Goal: Task Accomplishment & Management: Manage account settings

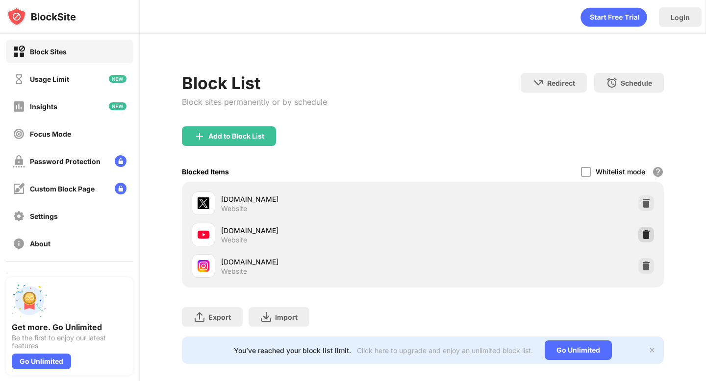
click at [646, 237] on img at bounding box center [646, 235] width 10 height 10
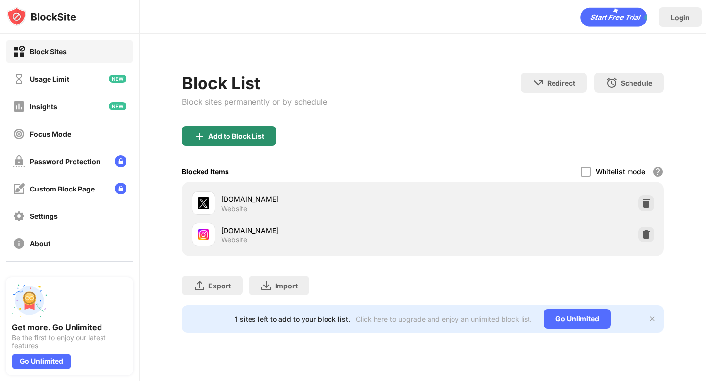
click at [209, 133] on div "Add to Block List" at bounding box center [236, 136] width 56 height 8
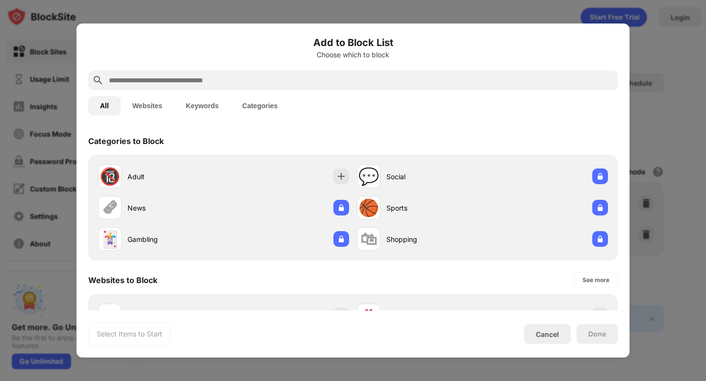
click at [227, 82] on input "text" at bounding box center [361, 80] width 506 height 12
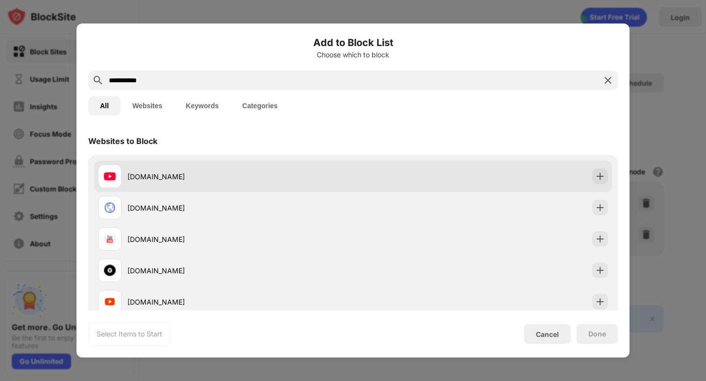
type input "**********"
click at [599, 170] on div at bounding box center [600, 177] width 16 height 16
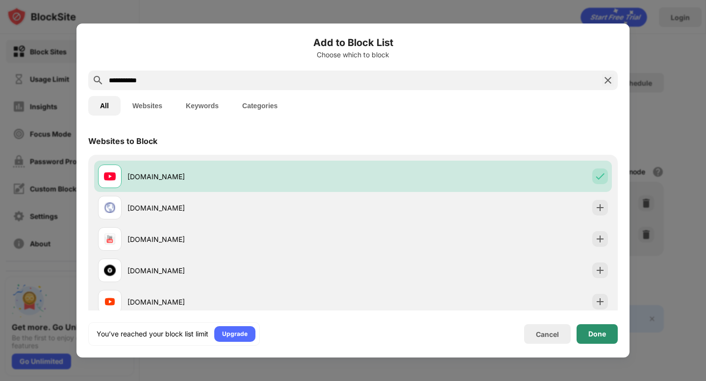
click at [597, 331] on div "Done" at bounding box center [597, 334] width 18 height 8
